Goal: Answer question/provide support: Answer question/provide support

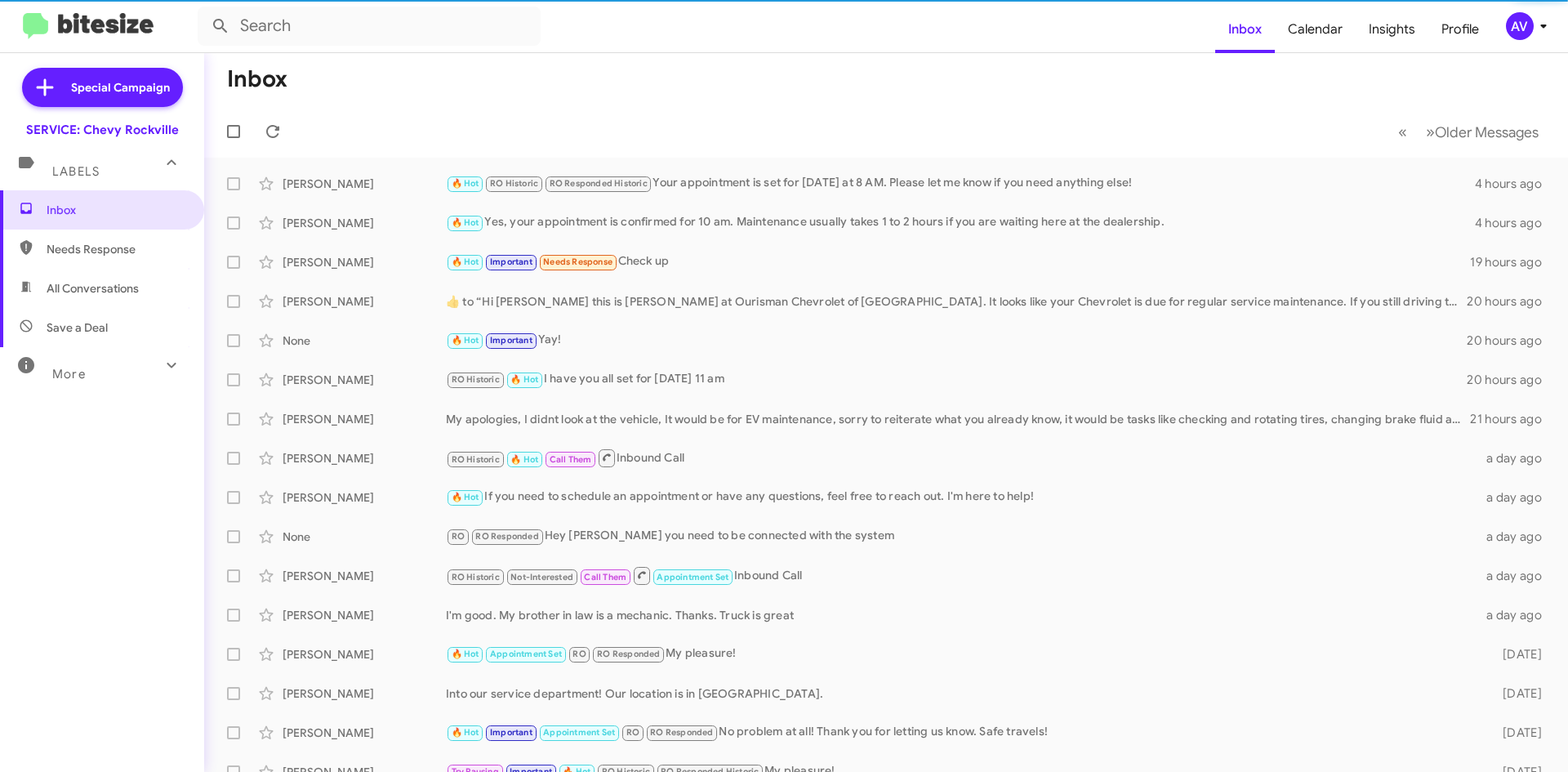
click at [1530, 20] on div "AV" at bounding box center [1521, 26] width 28 height 28
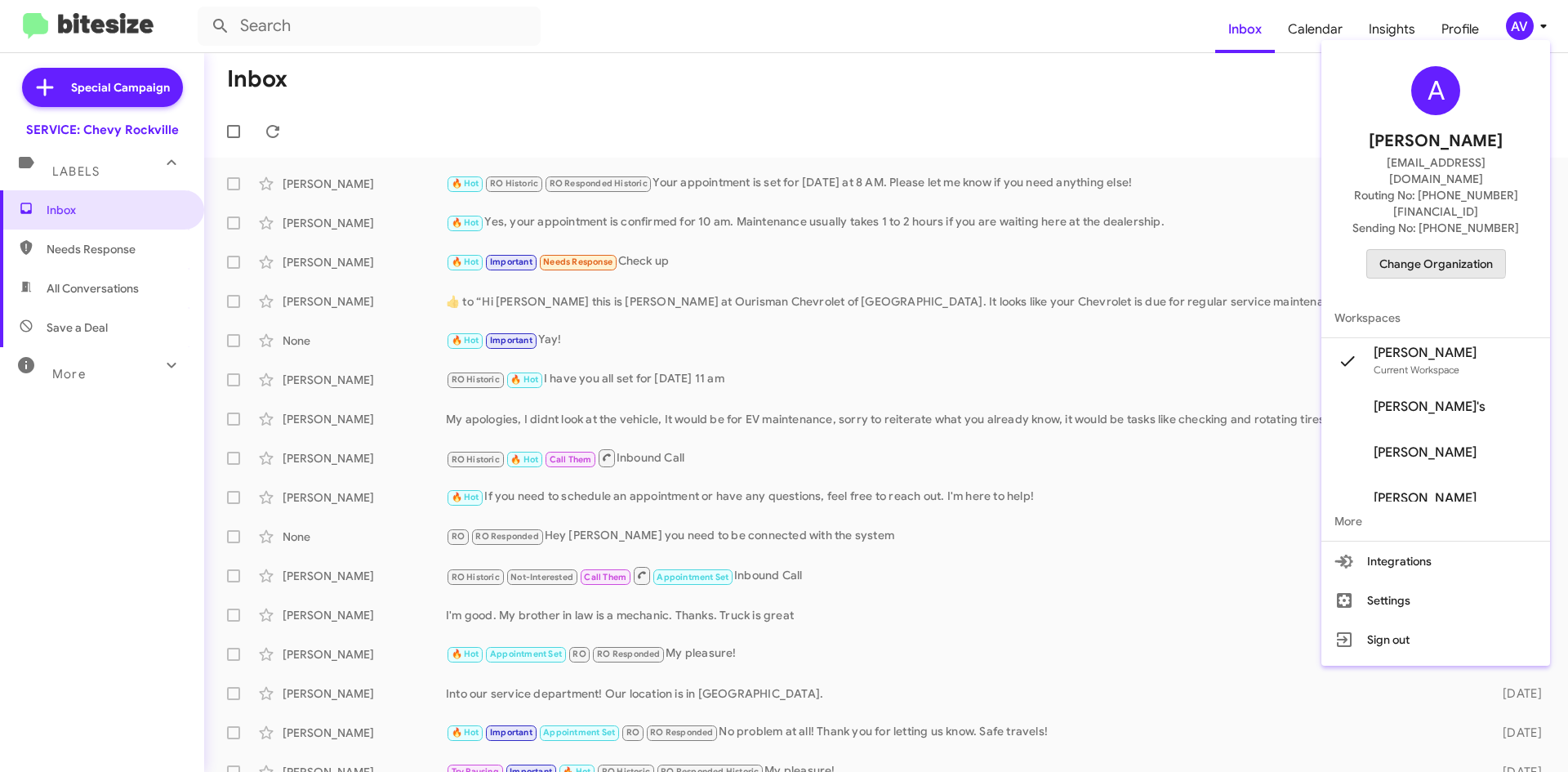
click at [1404, 250] on span "Change Organization" at bounding box center [1436, 264] width 114 height 28
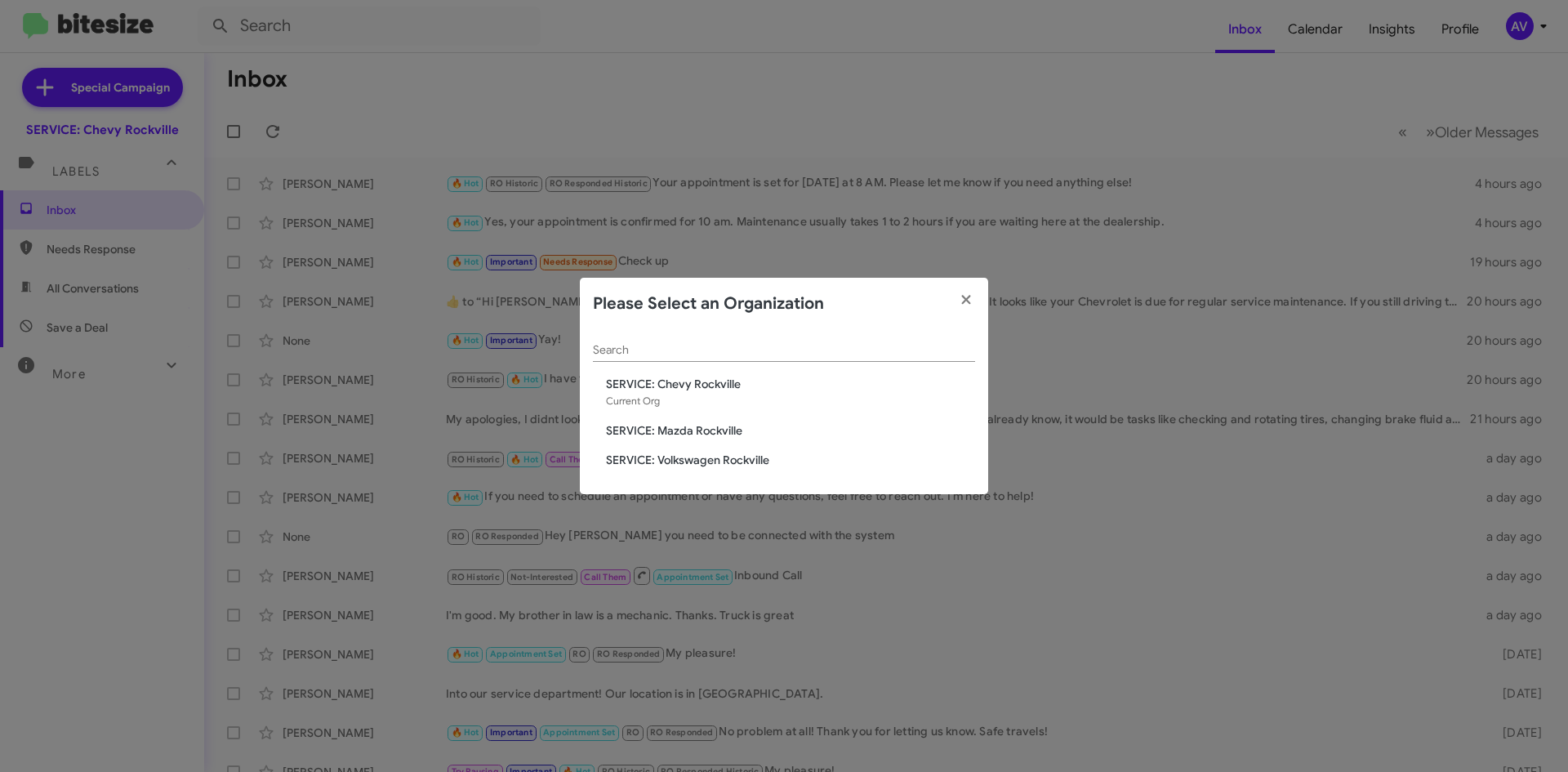
click at [690, 431] on span "SERVICE: Mazda Rockville" at bounding box center [790, 430] width 369 height 16
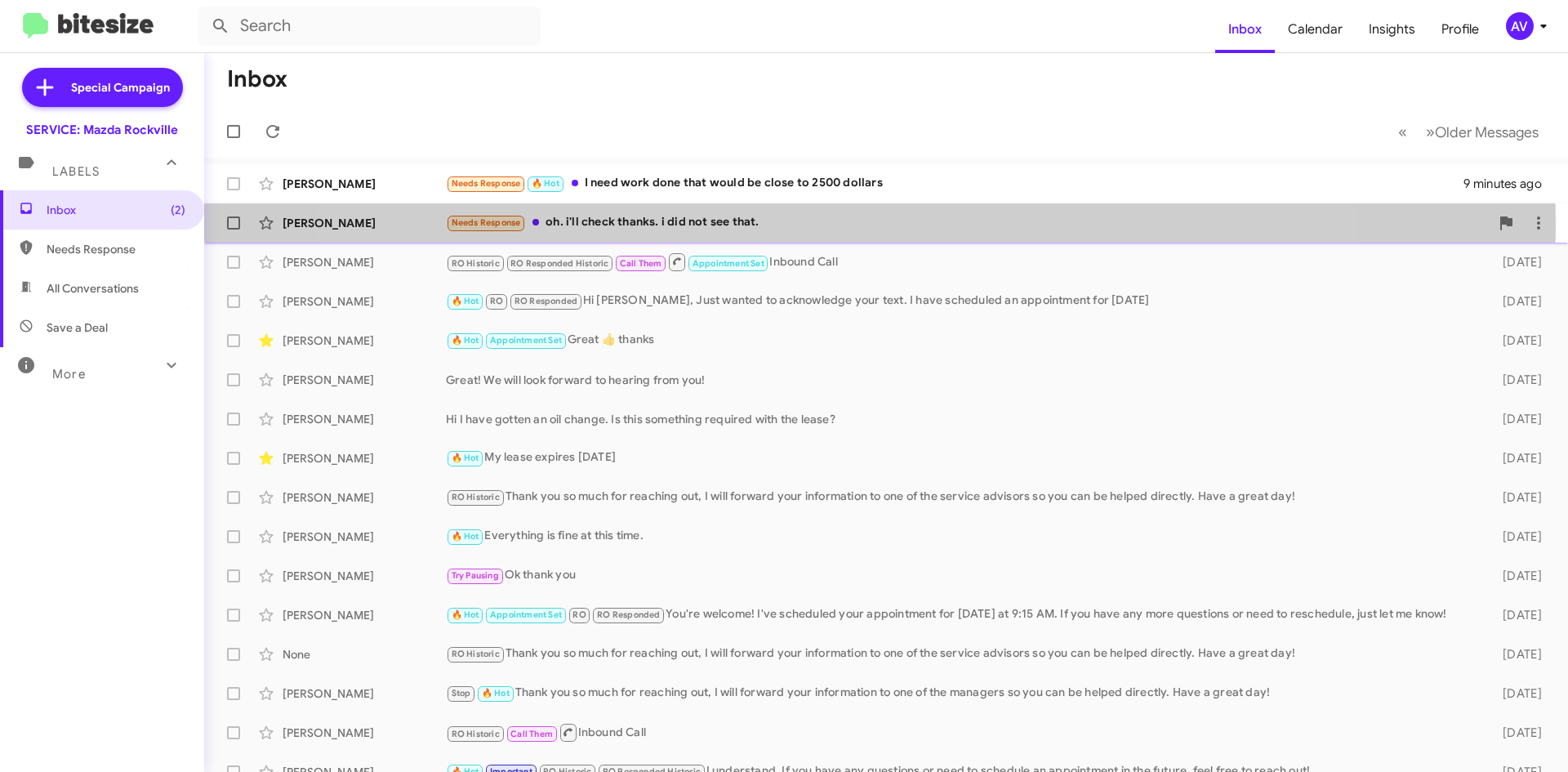
click at [833, 227] on div "Needs Response oh. i'll check thanks. i did not see that." at bounding box center [968, 222] width 1044 height 19
